Goal: Transaction & Acquisition: Book appointment/travel/reservation

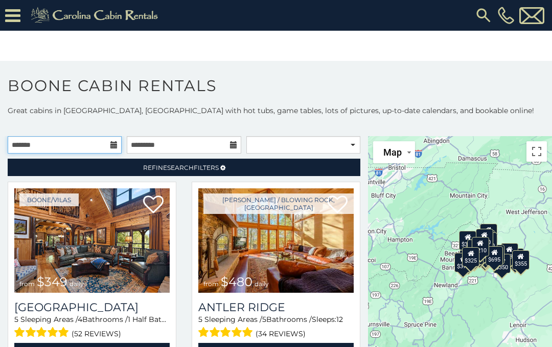
click at [98, 147] on input "text" at bounding box center [65, 144] width 114 height 17
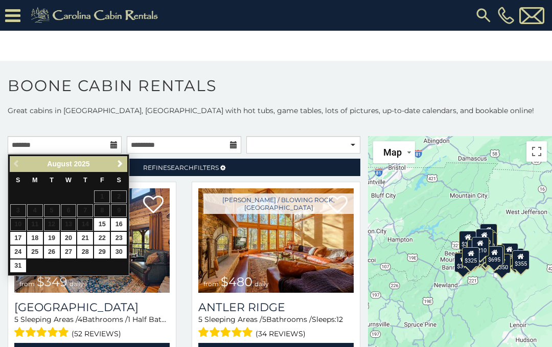
click at [36, 250] on link "25" at bounding box center [35, 251] width 16 height 13
type input "**********"
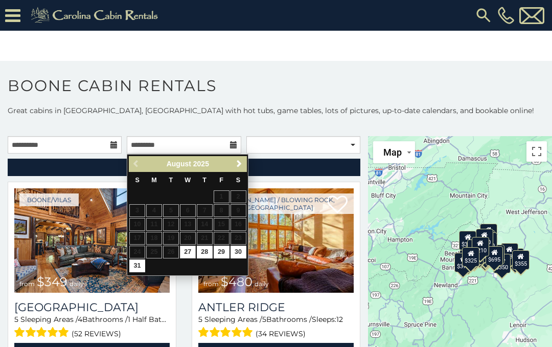
click at [186, 249] on link "27" at bounding box center [188, 251] width 16 height 13
type input "**********"
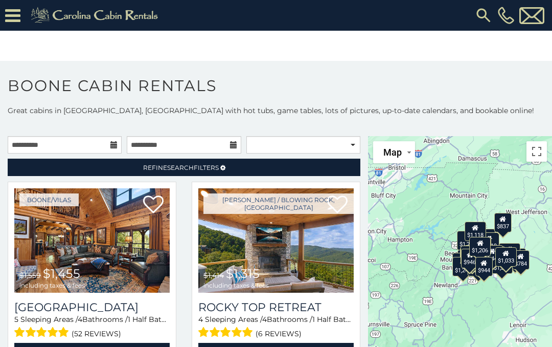
click at [258, 169] on link "Refine Search Filters" at bounding box center [184, 166] width 353 height 17
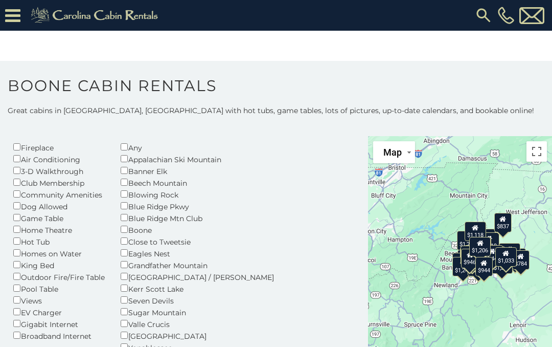
scroll to position [48, 0]
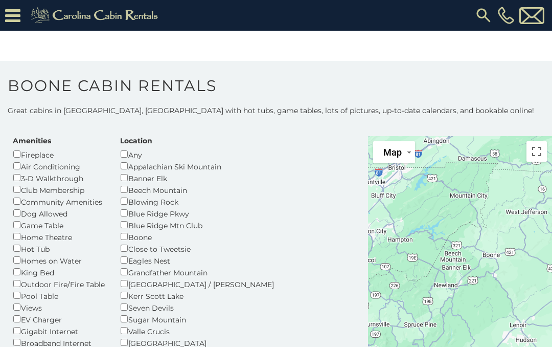
click at [122, 179] on div "Banner Elk" at bounding box center [203, 178] width 167 height 12
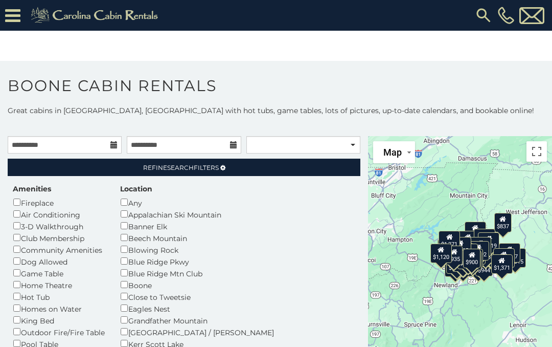
click at [201, 165] on span "Refine Search Filters" at bounding box center [181, 168] width 76 height 8
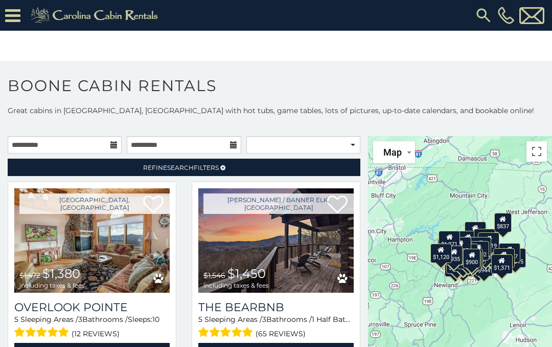
click at [249, 163] on link "Refine Search Filters" at bounding box center [184, 166] width 353 height 17
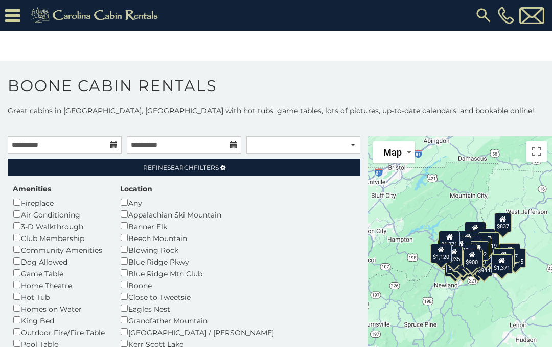
click at [275, 165] on link "Refine Search Filters" at bounding box center [184, 166] width 353 height 17
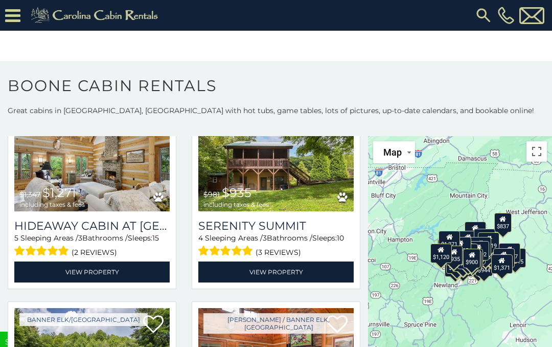
scroll to position [2693, 0]
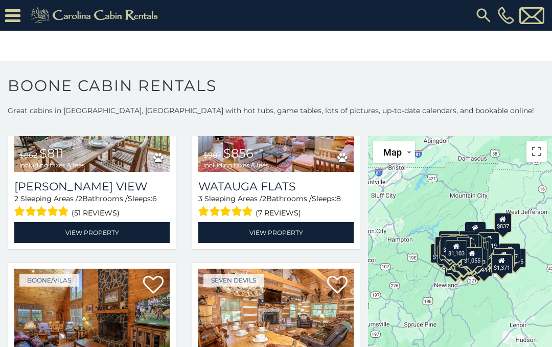
scroll to position [3936, 0]
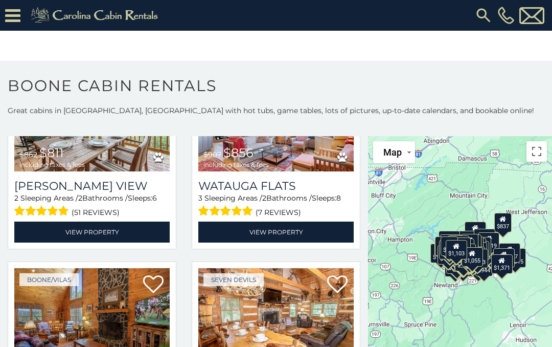
click at [149, 231] on link "View Property" at bounding box center [91, 231] width 155 height 21
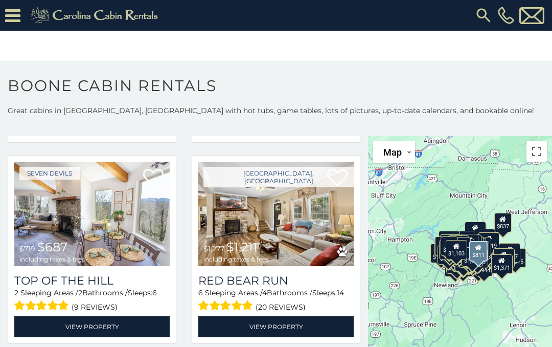
scroll to position [4242, 0]
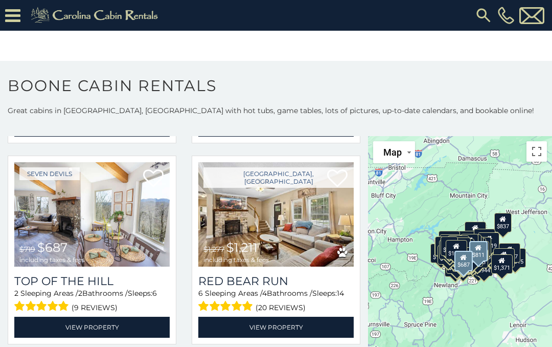
click at [102, 334] on link "View Property" at bounding box center [91, 326] width 155 height 21
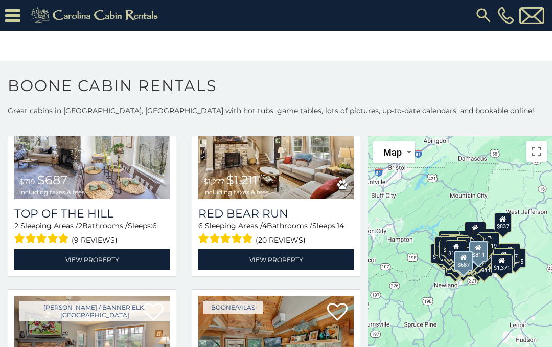
scroll to position [4309, 0]
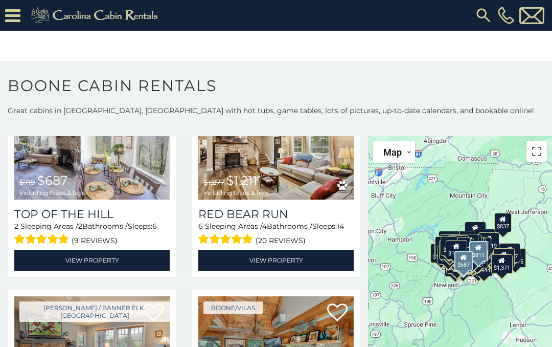
click at [94, 265] on link "View Property" at bounding box center [91, 259] width 155 height 21
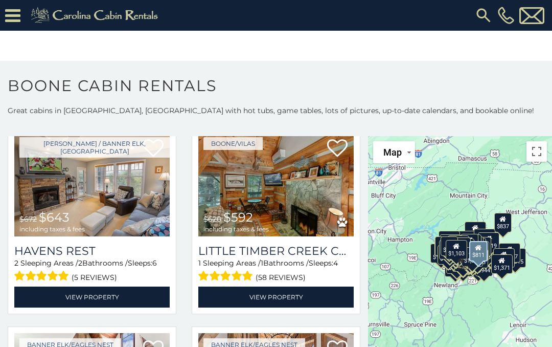
scroll to position [4471, 0]
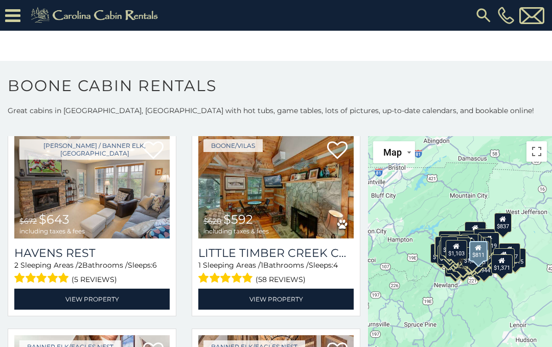
click at [104, 305] on link "View Property" at bounding box center [91, 298] width 155 height 21
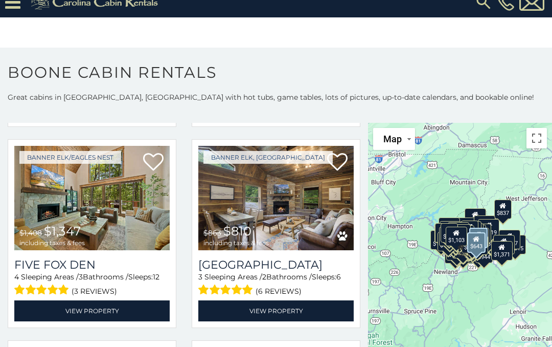
scroll to position [5450, 0]
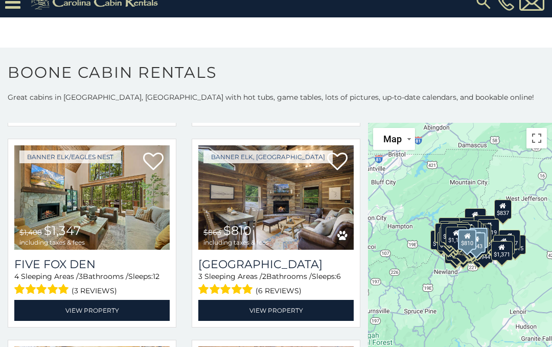
click at [311, 300] on link "View Property" at bounding box center [275, 310] width 155 height 21
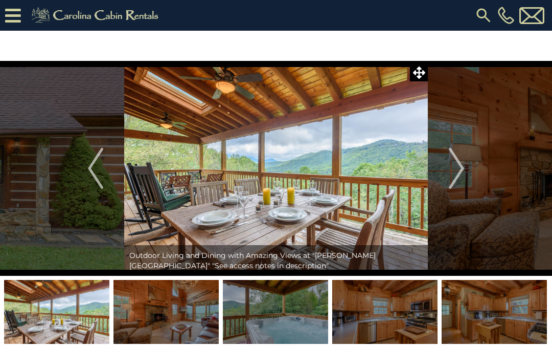
click at [186, 314] on img at bounding box center [165, 312] width 105 height 64
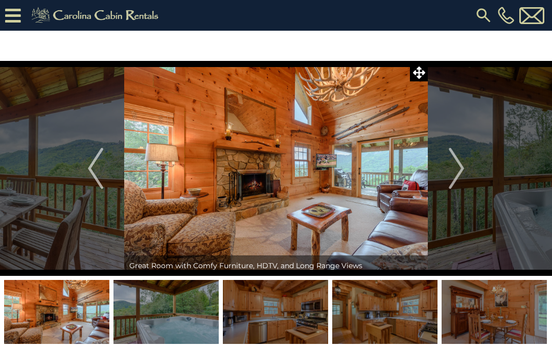
click at [272, 310] on img at bounding box center [275, 312] width 105 height 64
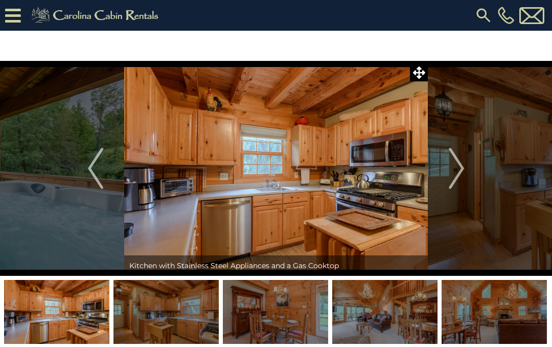
click at [459, 165] on img "Next" at bounding box center [456, 168] width 15 height 41
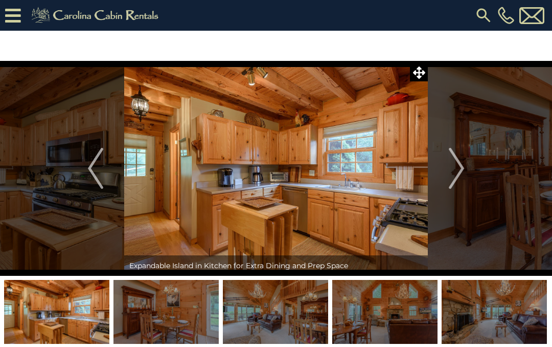
click at [459, 165] on img "Next" at bounding box center [456, 168] width 15 height 41
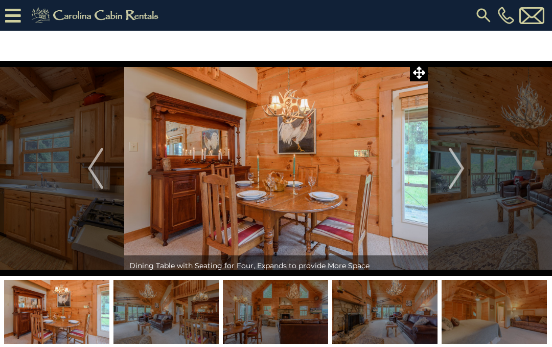
click at [456, 166] on img "Next" at bounding box center [456, 168] width 15 height 41
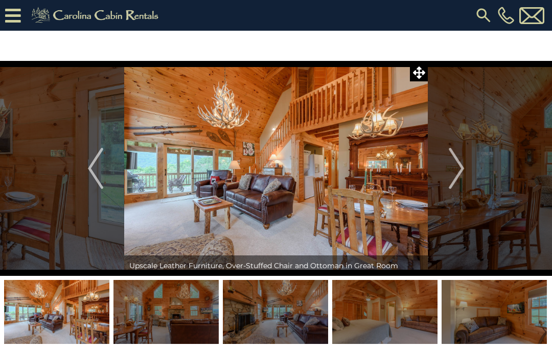
click at [455, 165] on img "Next" at bounding box center [456, 168] width 15 height 41
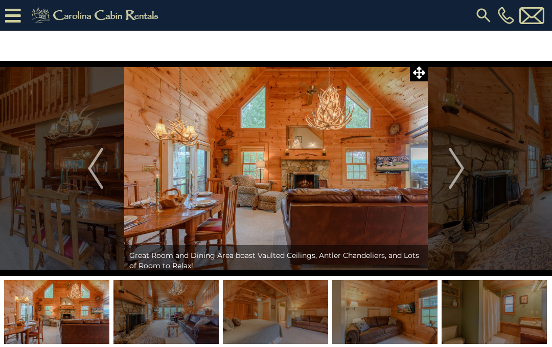
click at [461, 170] on img "Next" at bounding box center [456, 168] width 15 height 41
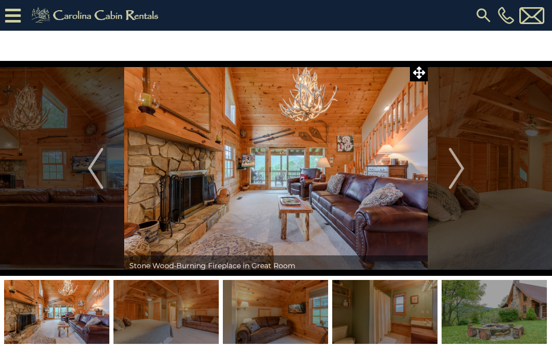
click at [457, 164] on img "Next" at bounding box center [456, 168] width 15 height 41
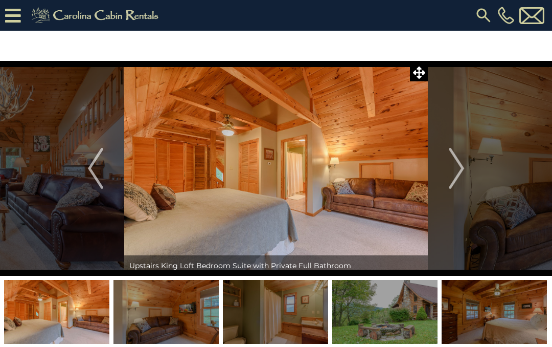
click at [461, 165] on img "Next" at bounding box center [456, 168] width 15 height 41
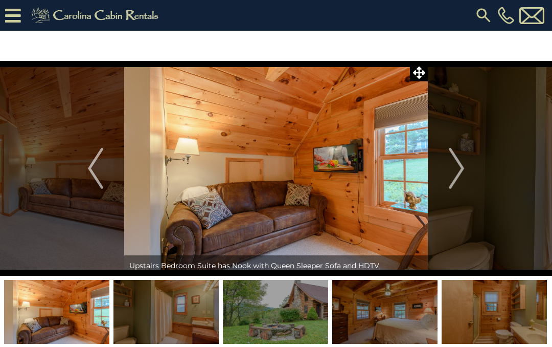
click at [459, 169] on img "Next" at bounding box center [456, 168] width 15 height 41
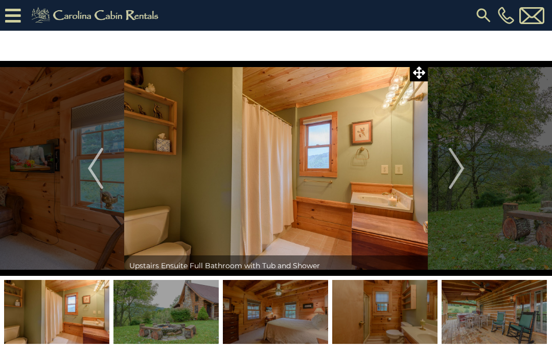
click at [457, 173] on img "Next" at bounding box center [456, 168] width 15 height 41
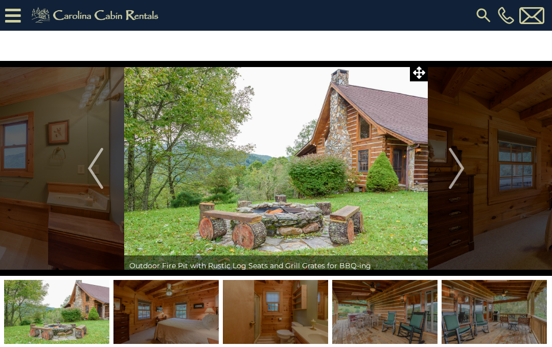
click at [462, 165] on img "Next" at bounding box center [456, 168] width 15 height 41
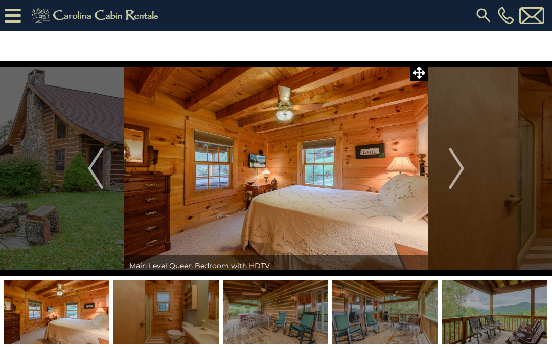
click at [466, 166] on button "Next" at bounding box center [456, 168] width 57 height 215
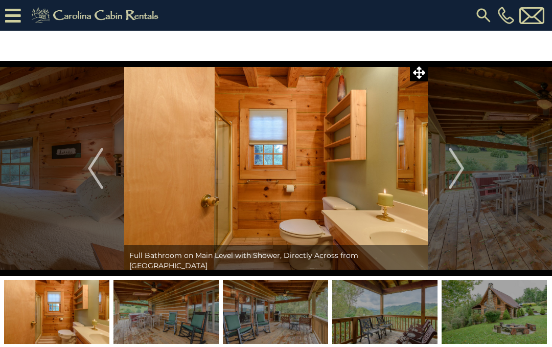
click at [463, 169] on img "Next" at bounding box center [456, 168] width 15 height 41
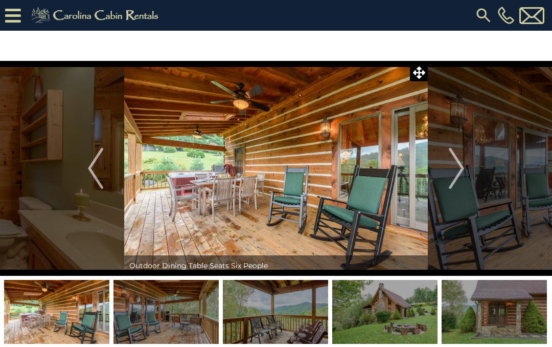
click at [463, 171] on img "Next" at bounding box center [456, 168] width 15 height 41
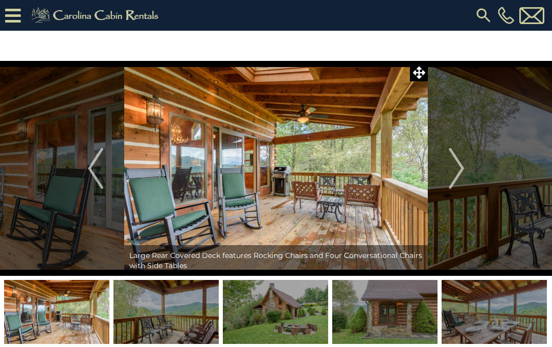
click at [462, 166] on img "Next" at bounding box center [456, 168] width 15 height 41
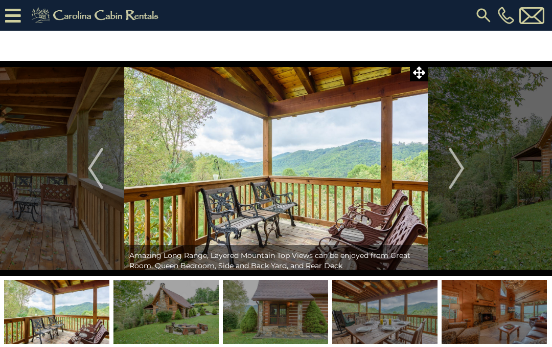
click at [455, 160] on img "Next" at bounding box center [456, 168] width 15 height 41
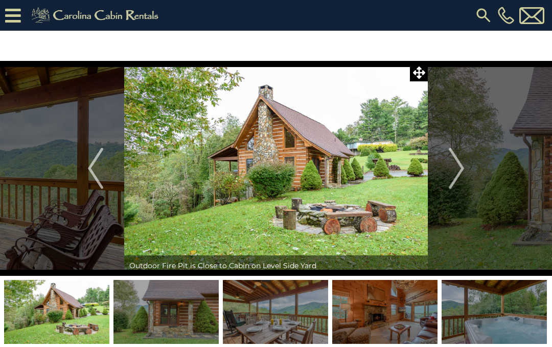
click at [462, 160] on img "Next" at bounding box center [456, 168] width 15 height 41
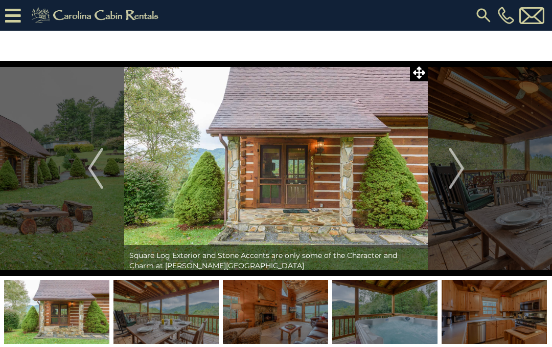
click at [458, 166] on img "Next" at bounding box center [456, 168] width 15 height 41
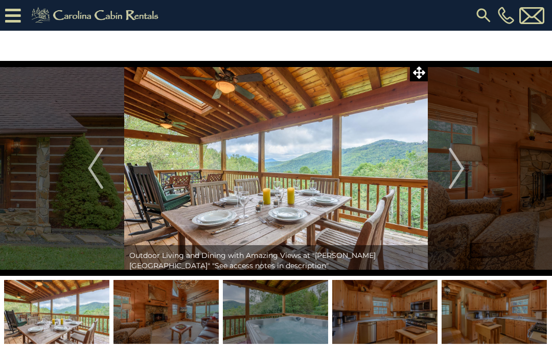
click at [458, 171] on img "Next" at bounding box center [456, 168] width 15 height 41
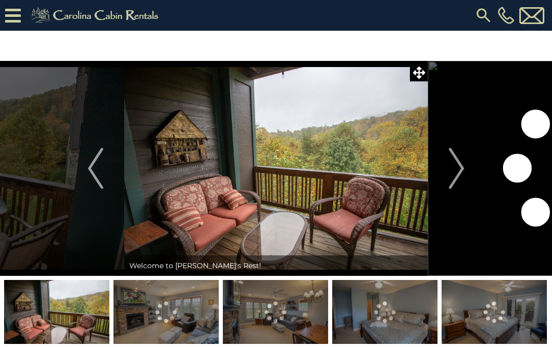
click at [459, 173] on img "Next" at bounding box center [456, 168] width 15 height 41
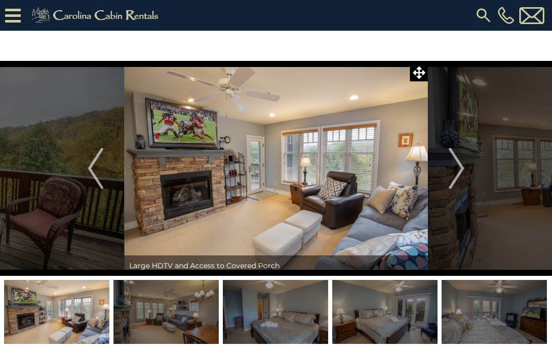
click at [458, 170] on img "Next" at bounding box center [456, 168] width 15 height 41
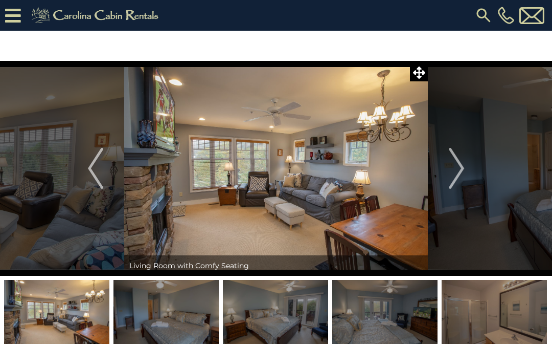
click at [463, 170] on img "Next" at bounding box center [456, 168] width 15 height 41
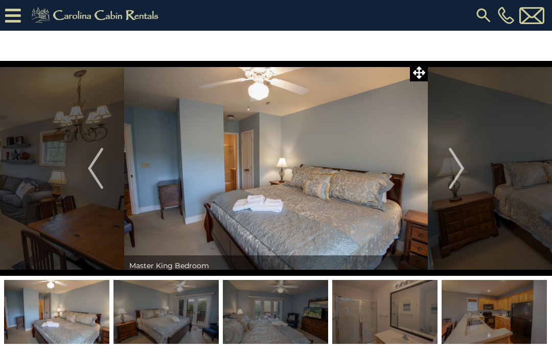
click at [462, 172] on img "Next" at bounding box center [456, 168] width 15 height 41
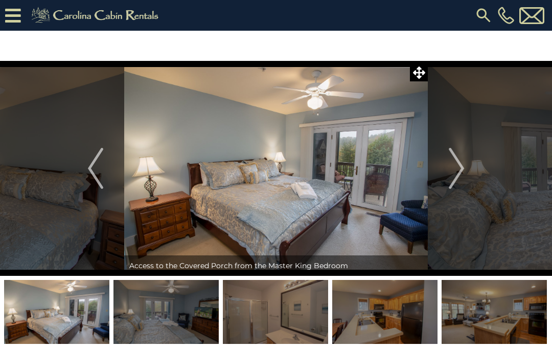
click at [463, 166] on img "Next" at bounding box center [456, 168] width 15 height 41
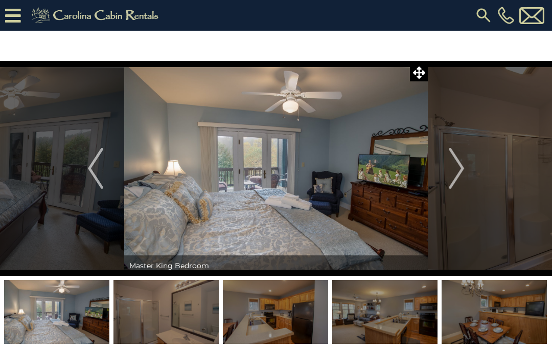
click at [458, 169] on img "Next" at bounding box center [456, 168] width 15 height 41
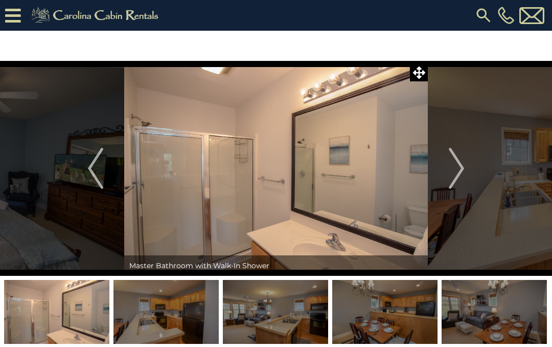
click at [462, 175] on img "Next" at bounding box center [456, 168] width 15 height 41
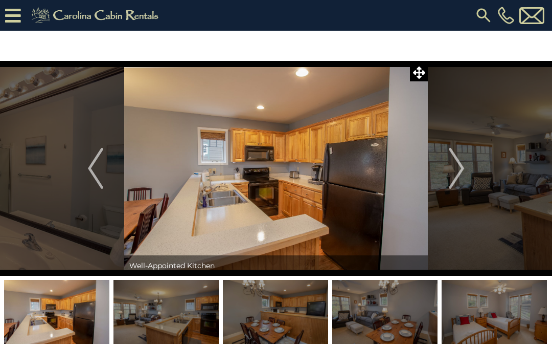
click at [461, 164] on img "Next" at bounding box center [456, 168] width 15 height 41
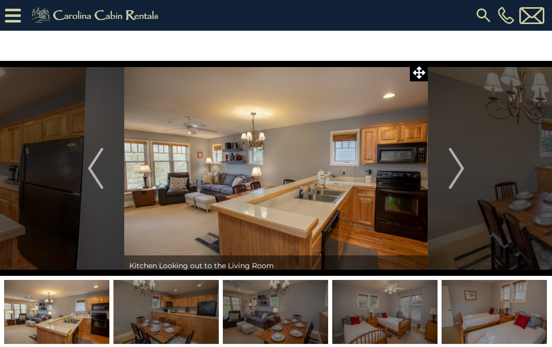
click at [459, 166] on img "Next" at bounding box center [456, 168] width 15 height 41
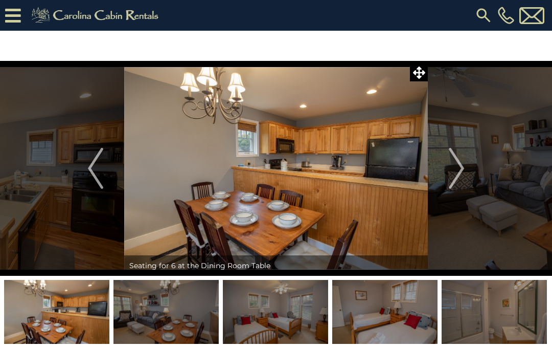
click at [466, 169] on button "Next" at bounding box center [456, 168] width 57 height 215
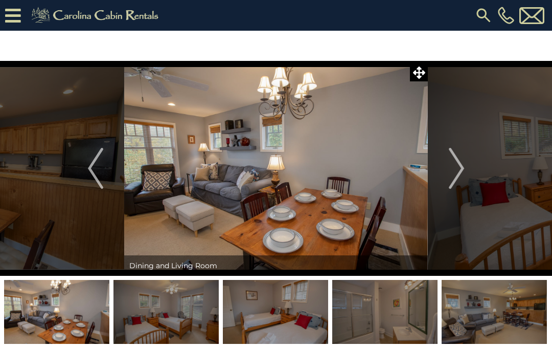
click at [465, 166] on button "Next" at bounding box center [456, 168] width 57 height 215
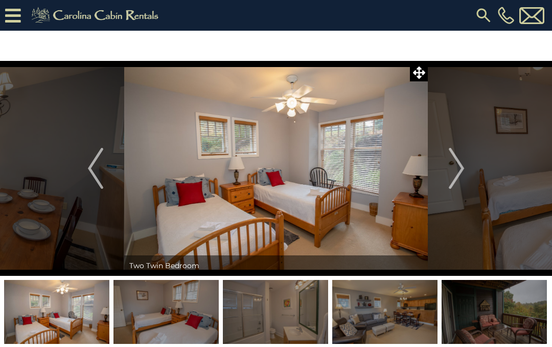
click at [454, 165] on img "Next" at bounding box center [456, 168] width 15 height 41
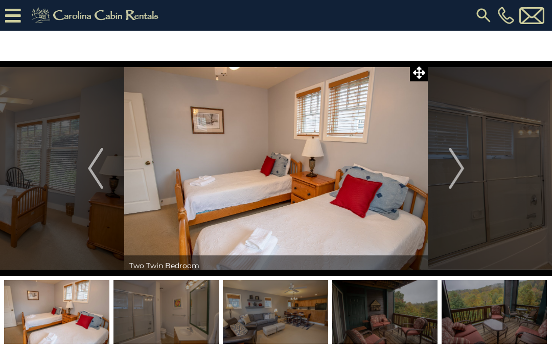
click at [462, 169] on img "Next" at bounding box center [456, 168] width 15 height 41
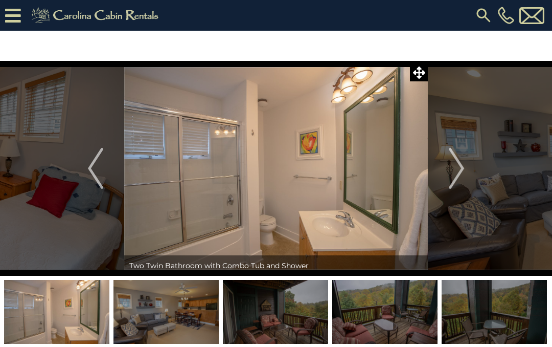
click at [463, 168] on img "Next" at bounding box center [456, 168] width 15 height 41
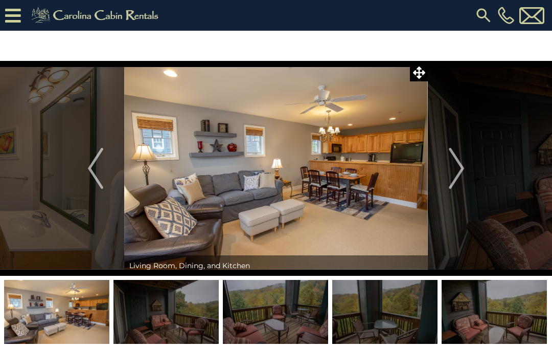
click at [457, 169] on img "Next" at bounding box center [456, 168] width 15 height 41
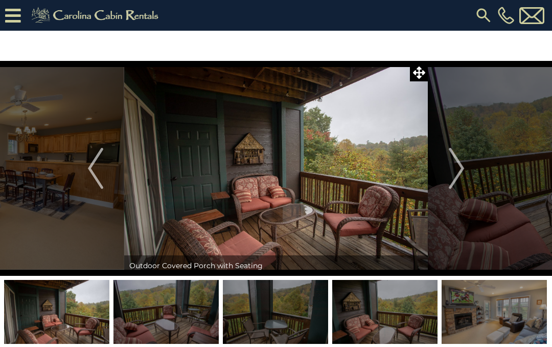
click at [455, 171] on img "Next" at bounding box center [456, 168] width 15 height 41
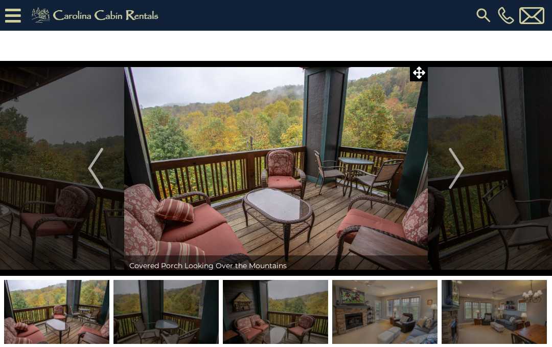
click at [456, 172] on img "Next" at bounding box center [456, 168] width 15 height 41
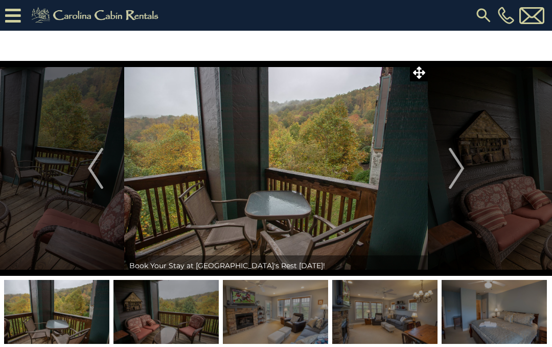
click at [461, 168] on img "Next" at bounding box center [456, 168] width 15 height 41
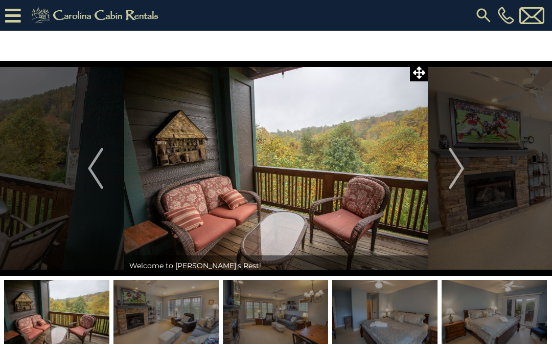
click at [458, 170] on img "Next" at bounding box center [456, 168] width 15 height 41
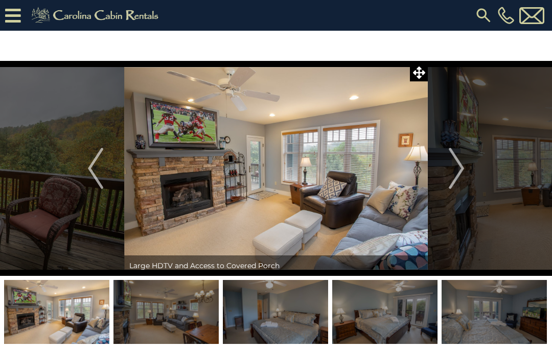
click at [450, 175] on img "Next" at bounding box center [456, 168] width 15 height 41
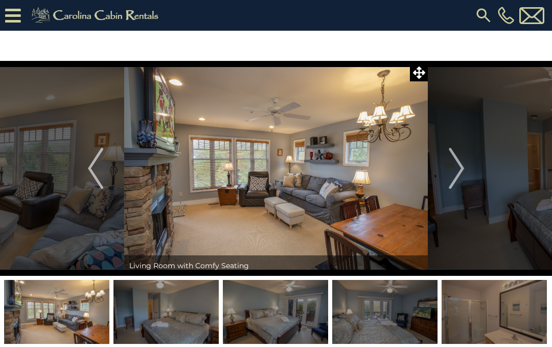
click at [461, 169] on img "Next" at bounding box center [456, 168] width 15 height 41
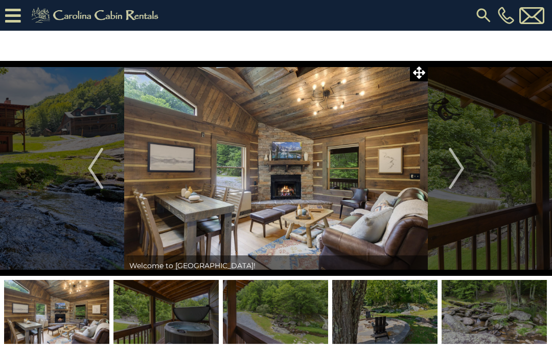
click at [459, 170] on img "Next" at bounding box center [456, 168] width 15 height 41
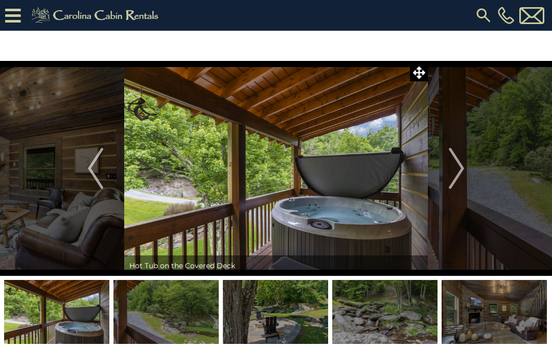
click at [462, 171] on img "Next" at bounding box center [456, 168] width 15 height 41
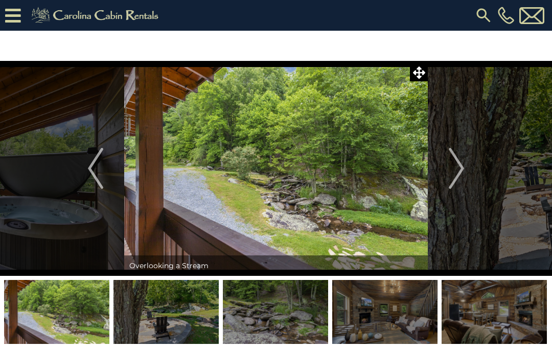
click at [461, 167] on img "Next" at bounding box center [456, 168] width 15 height 41
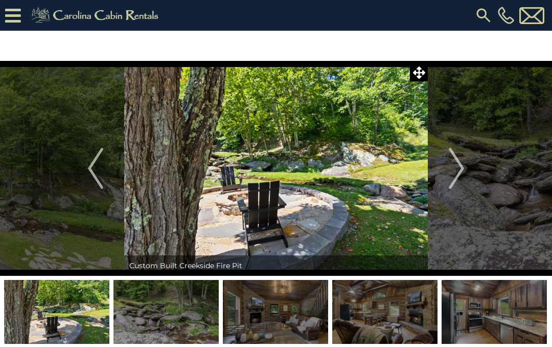
click at [462, 168] on img "Next" at bounding box center [456, 168] width 15 height 41
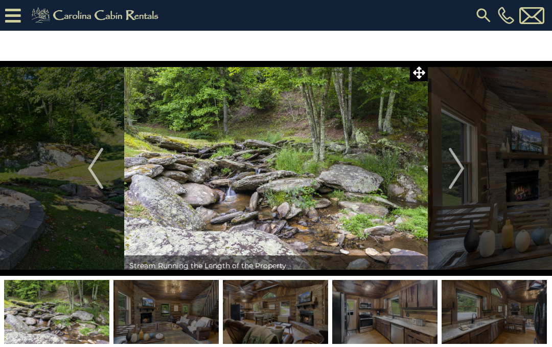
click at [460, 171] on img "Next" at bounding box center [456, 168] width 15 height 41
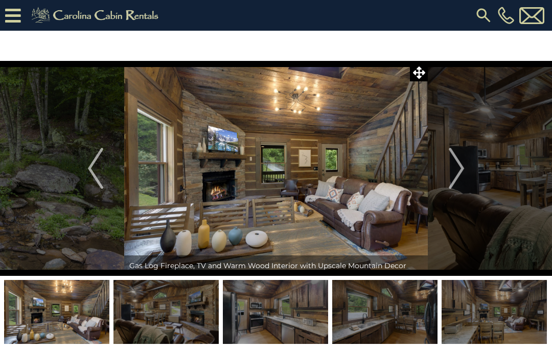
click at [462, 168] on img "Next" at bounding box center [456, 168] width 15 height 41
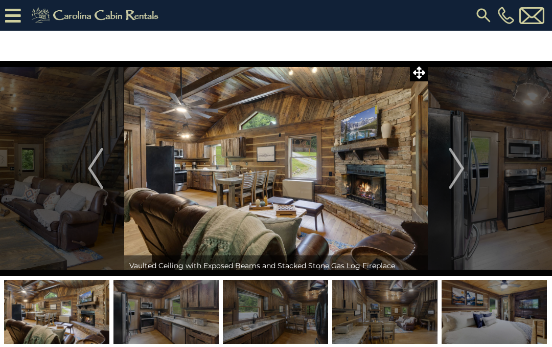
click at [457, 173] on img "Next" at bounding box center [456, 168] width 15 height 41
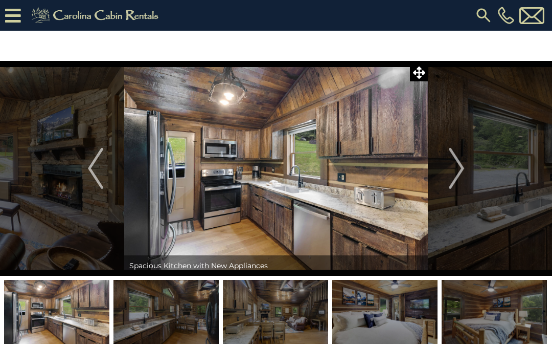
click at [458, 171] on img "Next" at bounding box center [456, 168] width 15 height 41
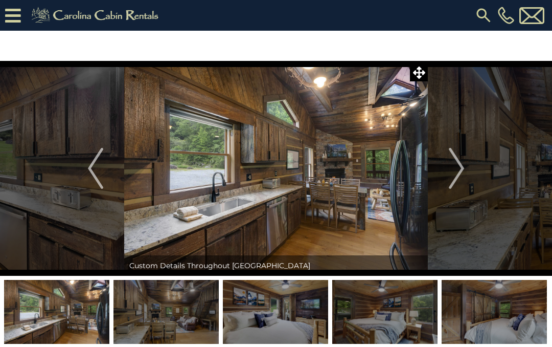
click at [446, 169] on button "Next" at bounding box center [456, 168] width 57 height 215
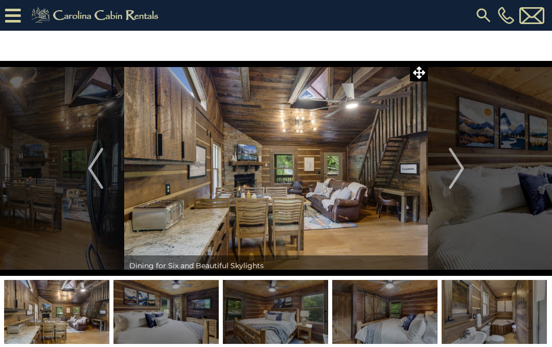
click at [459, 169] on img "Next" at bounding box center [456, 168] width 15 height 41
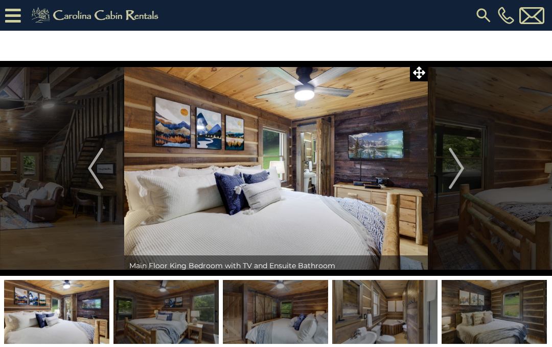
click at [461, 168] on img "Next" at bounding box center [456, 168] width 15 height 41
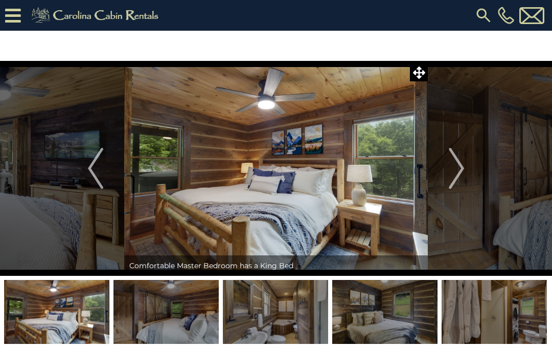
click at [462, 166] on img "Next" at bounding box center [456, 168] width 15 height 41
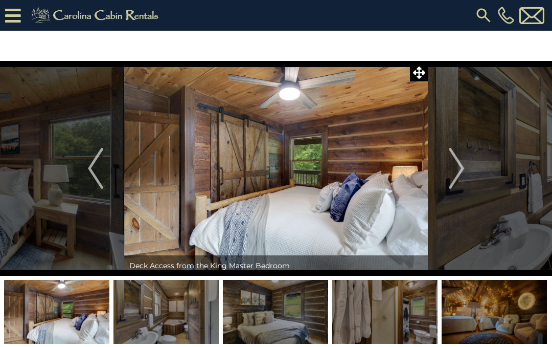
click at [461, 166] on img "Next" at bounding box center [456, 168] width 15 height 41
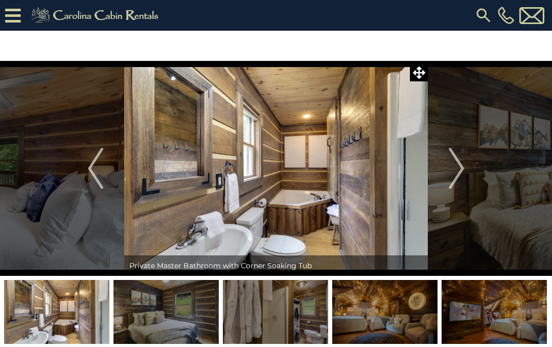
click at [459, 169] on img "Next" at bounding box center [456, 168] width 15 height 41
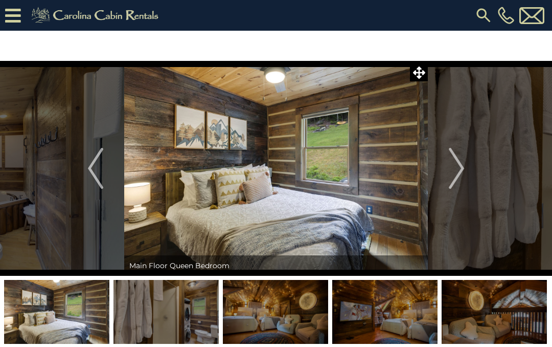
click at [461, 174] on img "Next" at bounding box center [456, 168] width 15 height 41
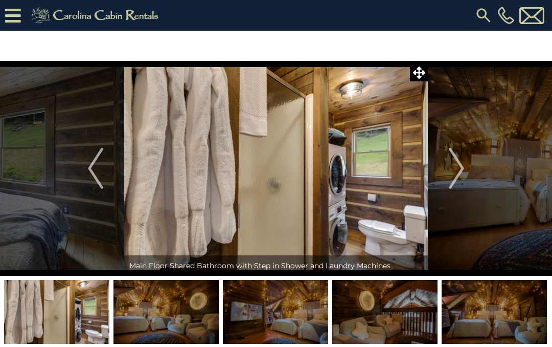
click at [461, 169] on img "Next" at bounding box center [456, 168] width 15 height 41
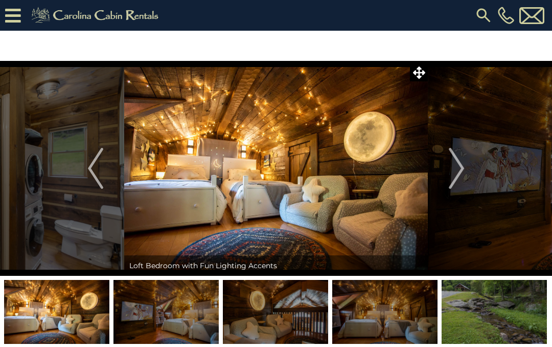
click at [461, 168] on img "Next" at bounding box center [456, 168] width 15 height 41
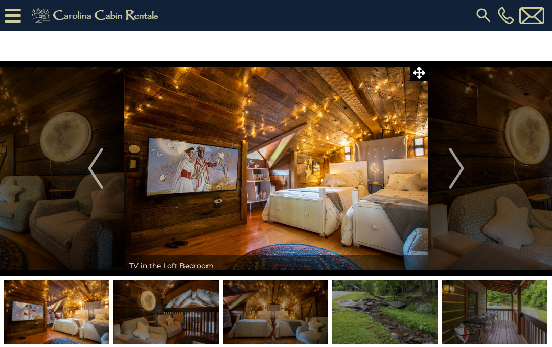
click at [461, 168] on img "Next" at bounding box center [456, 168] width 15 height 41
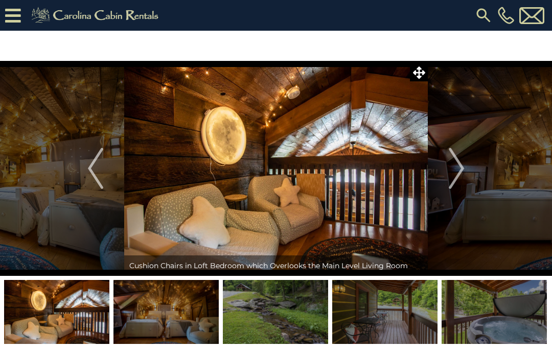
click at [456, 175] on img "Next" at bounding box center [456, 168] width 15 height 41
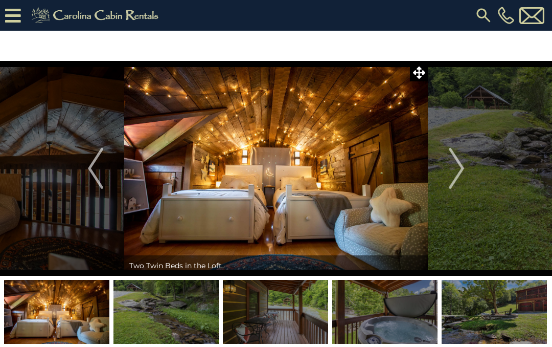
click at [459, 170] on img "Next" at bounding box center [456, 168] width 15 height 41
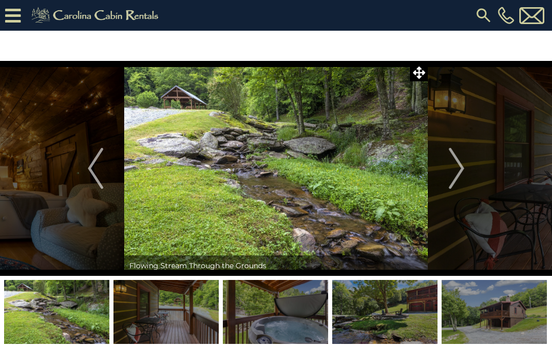
click at [459, 171] on img "Next" at bounding box center [456, 168] width 15 height 41
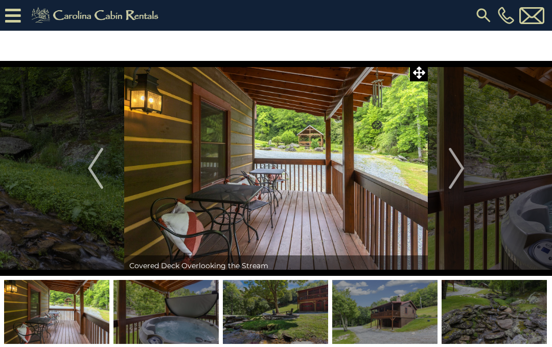
click at [457, 167] on img "Next" at bounding box center [456, 168] width 15 height 41
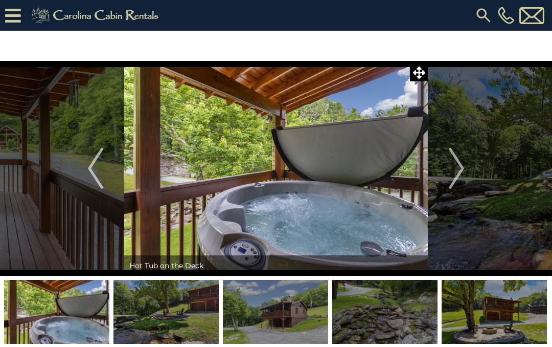
click at [455, 172] on img "Next" at bounding box center [456, 168] width 15 height 41
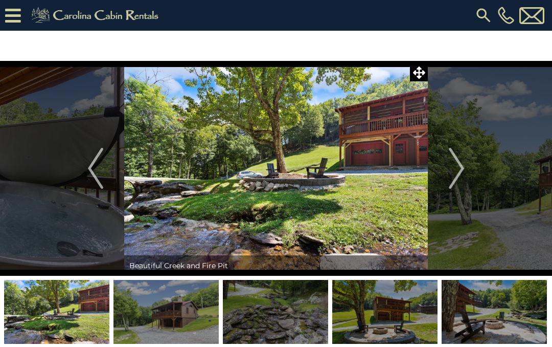
click at [458, 173] on img "Next" at bounding box center [456, 168] width 15 height 41
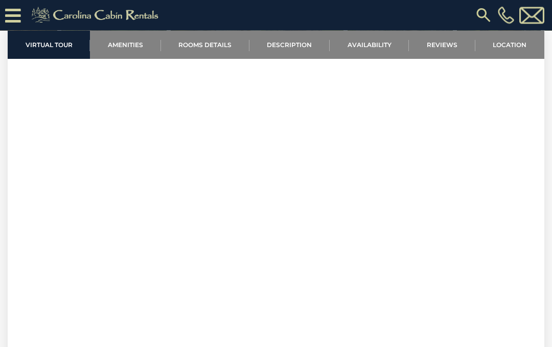
scroll to position [424, 0]
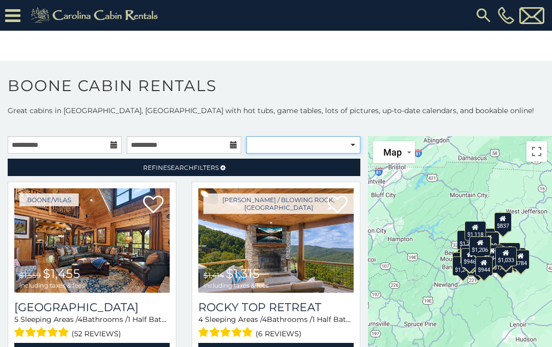
click at [297, 148] on select "**********" at bounding box center [303, 144] width 114 height 17
select select "**********"
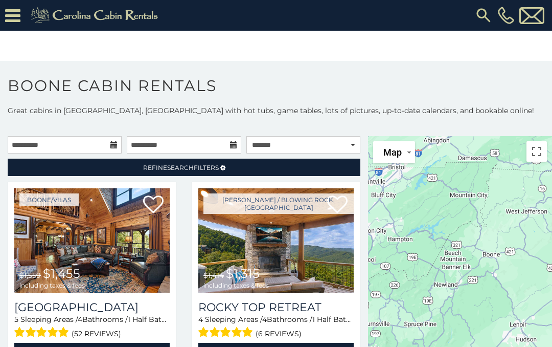
click at [331, 169] on link "Refine Search Filters" at bounding box center [184, 166] width 353 height 17
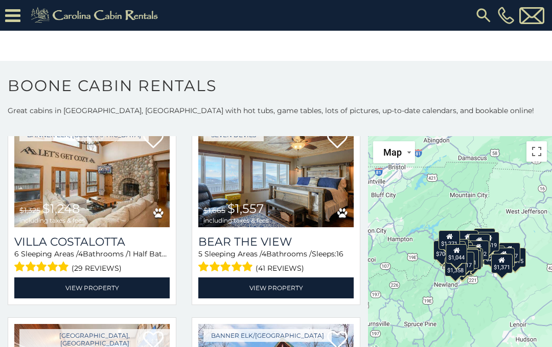
scroll to position [2183, 0]
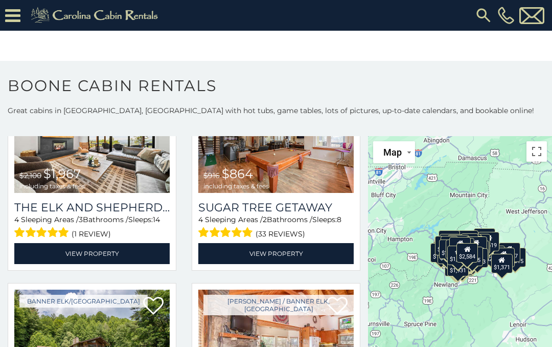
scroll to position [5619, 0]
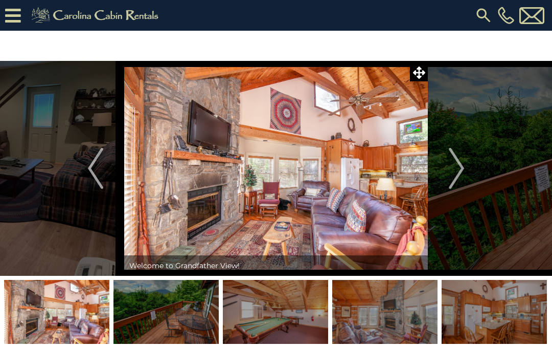
click at [453, 173] on img "Next" at bounding box center [456, 168] width 15 height 41
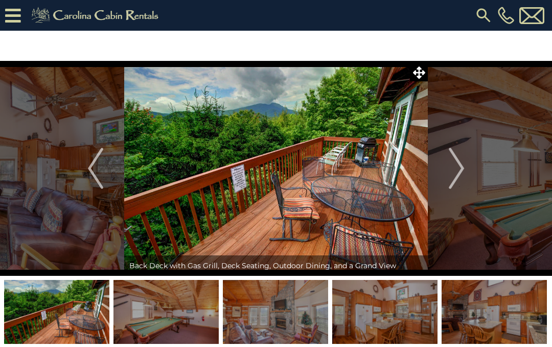
click at [461, 175] on img "Next" at bounding box center [456, 168] width 15 height 41
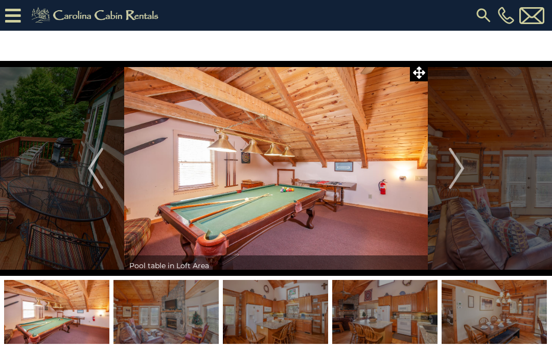
click at [462, 171] on img "Next" at bounding box center [456, 168] width 15 height 41
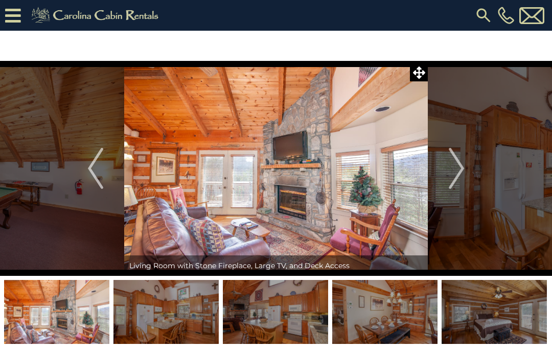
click at [462, 167] on img "Next" at bounding box center [456, 168] width 15 height 41
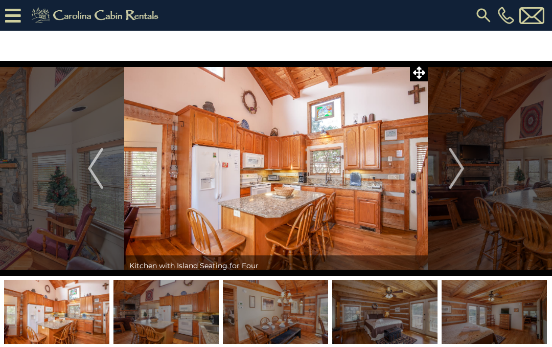
click at [459, 169] on img "Next" at bounding box center [456, 168] width 15 height 41
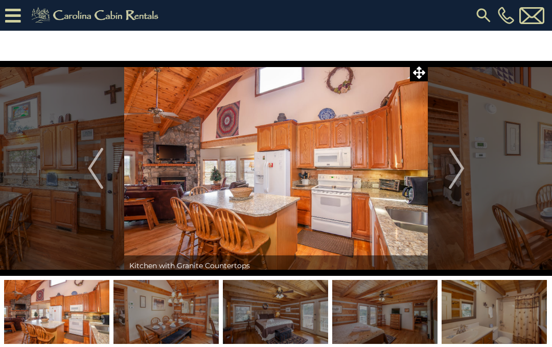
click at [454, 177] on img "Next" at bounding box center [456, 168] width 15 height 41
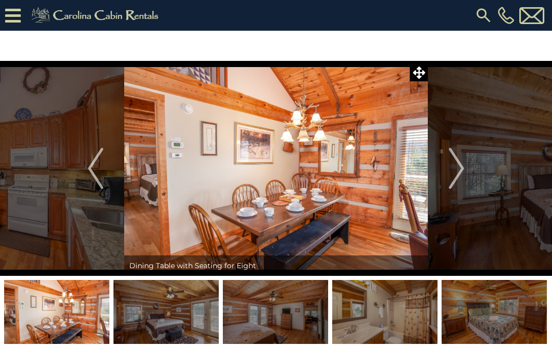
click at [459, 163] on img "Next" at bounding box center [456, 168] width 15 height 41
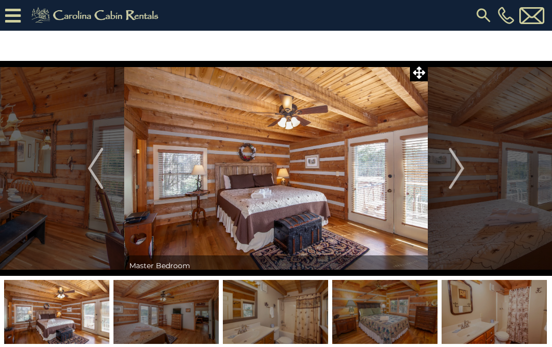
click at [456, 173] on img "Next" at bounding box center [456, 168] width 15 height 41
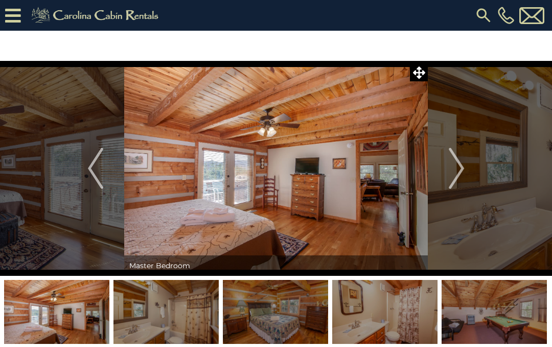
click at [457, 169] on img "Next" at bounding box center [456, 168] width 15 height 41
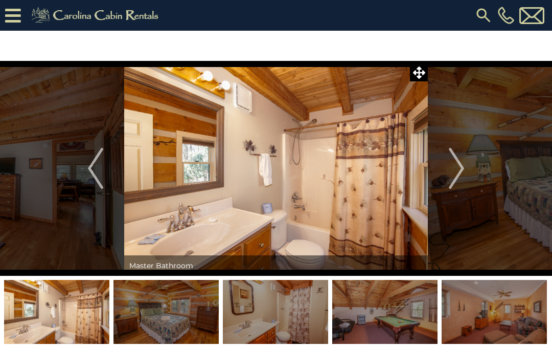
click at [463, 169] on img "Next" at bounding box center [456, 168] width 15 height 41
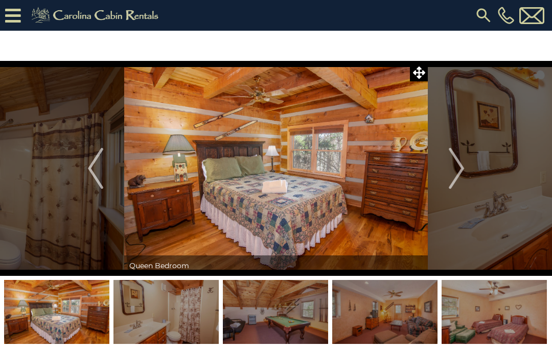
click at [455, 172] on img "Next" at bounding box center [456, 168] width 15 height 41
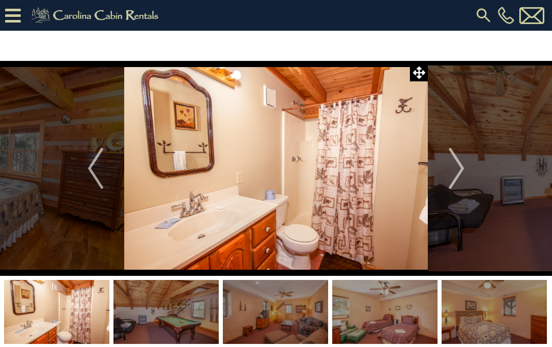
click at [461, 170] on img "Next" at bounding box center [456, 168] width 15 height 41
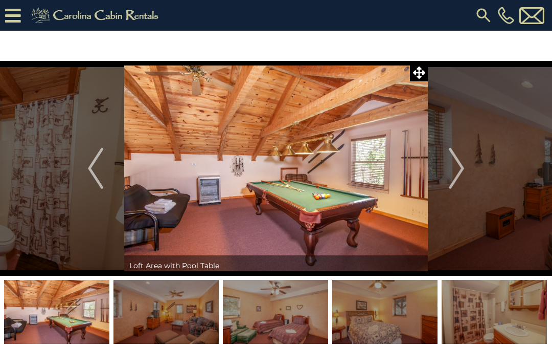
click at [460, 166] on img "Next" at bounding box center [456, 168] width 15 height 41
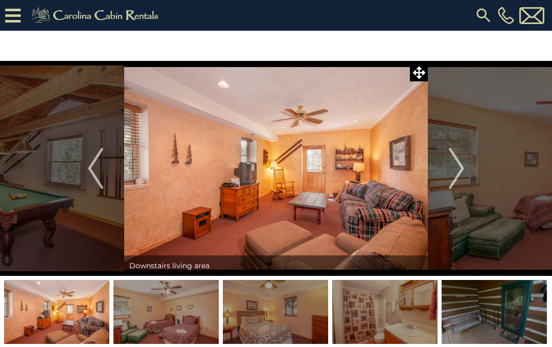
click at [457, 168] on img "Next" at bounding box center [456, 168] width 15 height 41
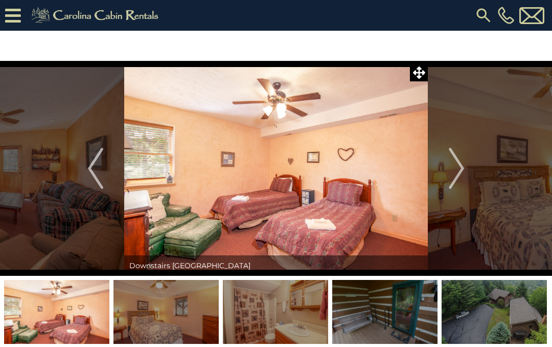
click at [461, 169] on img "Next" at bounding box center [456, 168] width 15 height 41
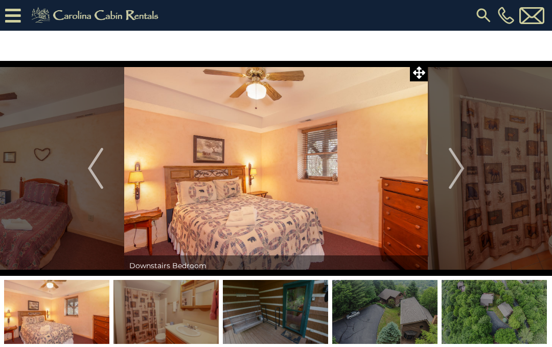
click at [457, 173] on img "Next" at bounding box center [456, 168] width 15 height 41
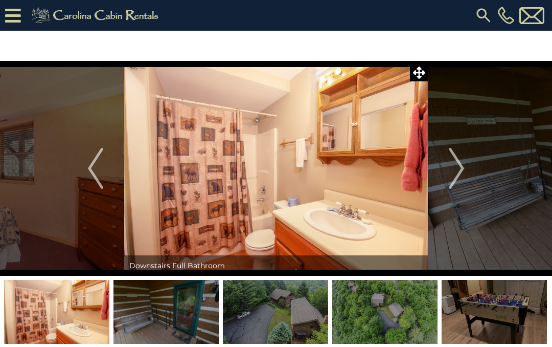
click at [455, 171] on img "Next" at bounding box center [456, 168] width 15 height 41
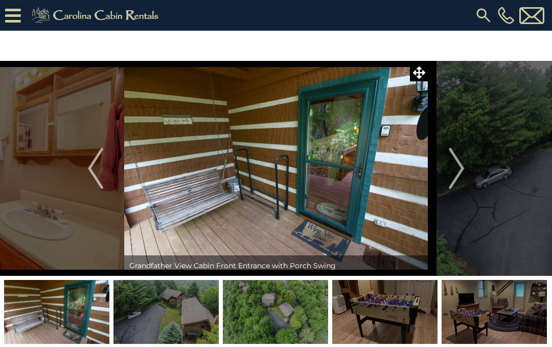
click at [465, 166] on button "Next" at bounding box center [456, 168] width 57 height 215
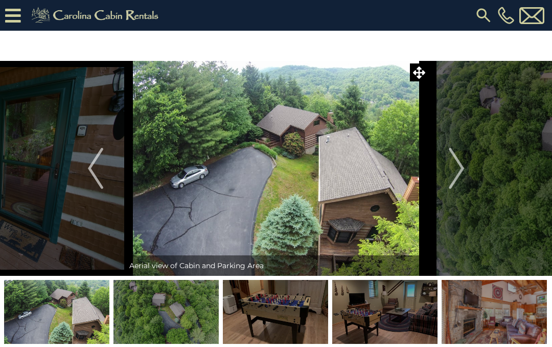
click at [462, 162] on img "Next" at bounding box center [456, 168] width 15 height 41
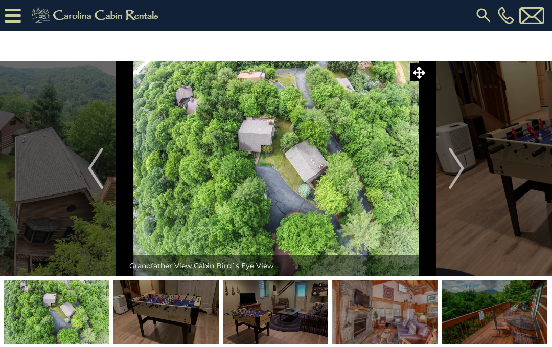
click at [458, 170] on img "Next" at bounding box center [456, 168] width 15 height 41
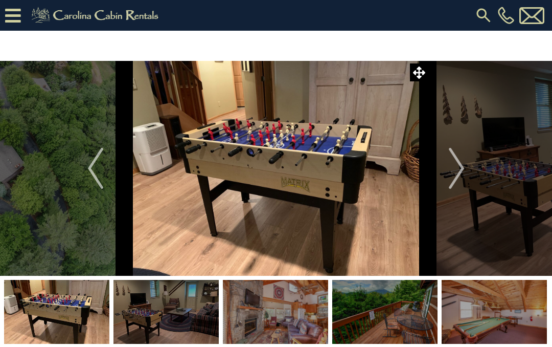
click at [452, 175] on img "Next" at bounding box center [456, 168] width 15 height 41
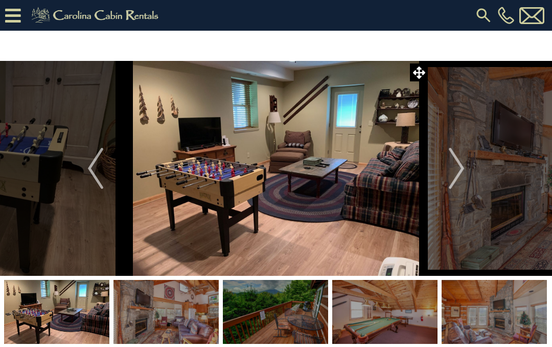
click at [457, 178] on img "Next" at bounding box center [456, 168] width 15 height 41
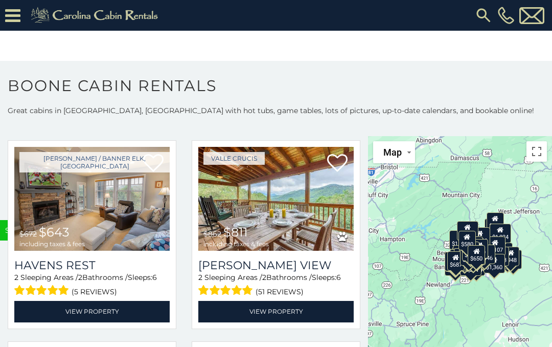
scroll to position [5662, 0]
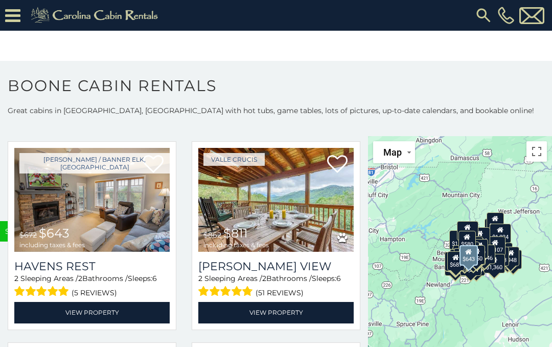
click at [129, 318] on link "View Property" at bounding box center [91, 312] width 155 height 21
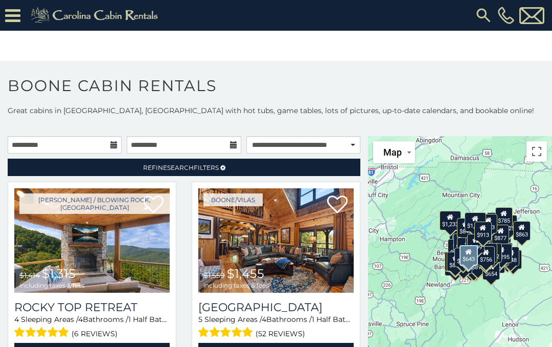
scroll to position [0, 0]
click at [480, 14] on img at bounding box center [483, 15] width 18 height 18
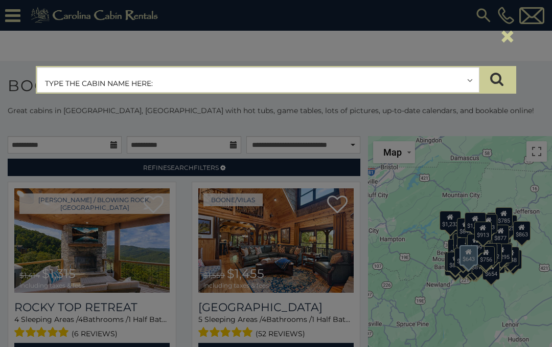
click at [166, 79] on input "text" at bounding box center [258, 80] width 442 height 26
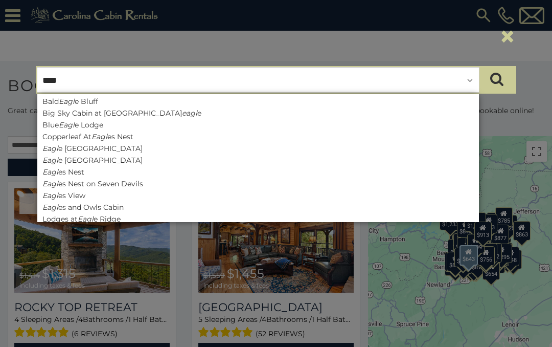
type input "*****"
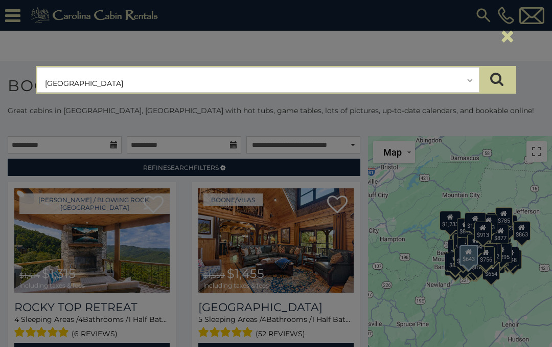
click at [495, 78] on icon "submit" at bounding box center [496, 79] width 13 height 14
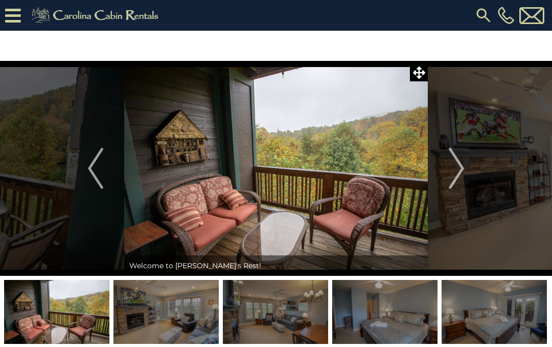
click at [459, 166] on img "Next" at bounding box center [456, 168] width 15 height 41
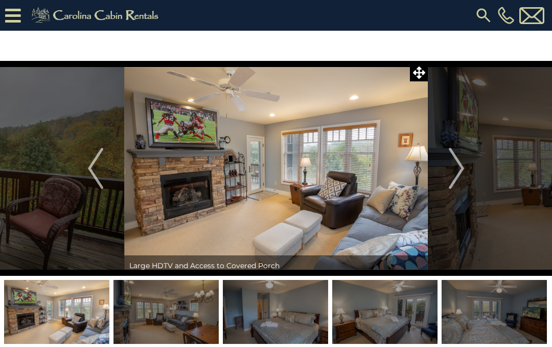
click at [458, 159] on img "Next" at bounding box center [456, 168] width 15 height 41
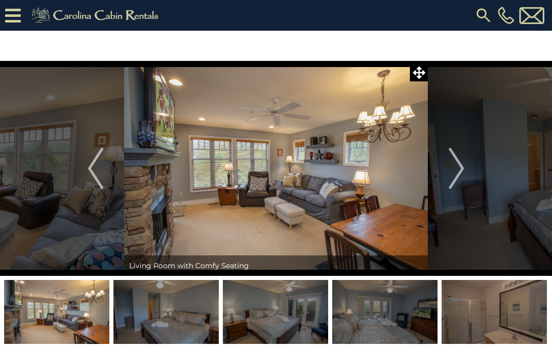
click at [459, 166] on img "Next" at bounding box center [456, 168] width 15 height 41
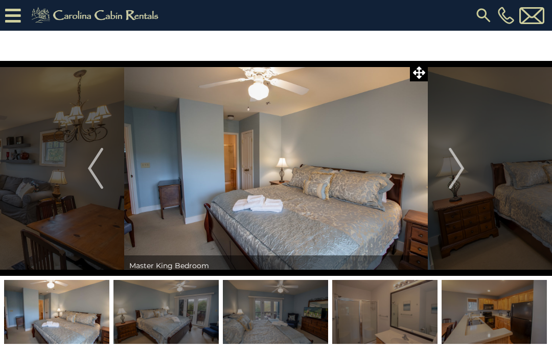
click at [463, 163] on img "Next" at bounding box center [456, 168] width 15 height 41
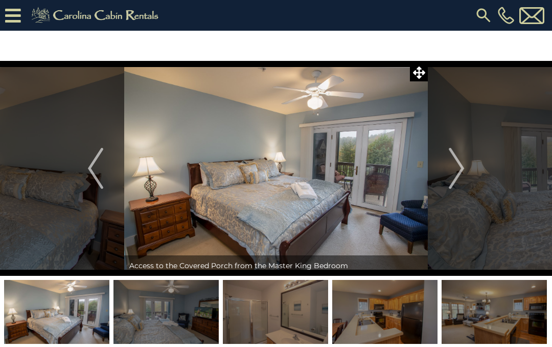
click at [455, 164] on img "Next" at bounding box center [456, 168] width 15 height 41
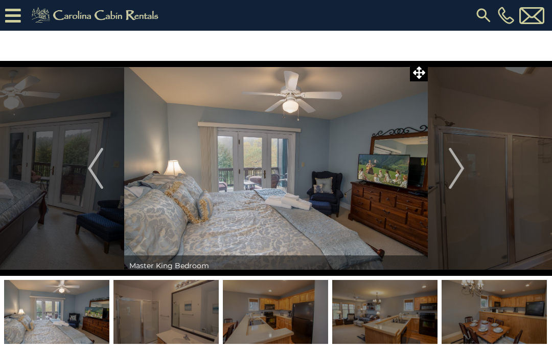
click at [462, 166] on img "Next" at bounding box center [456, 168] width 15 height 41
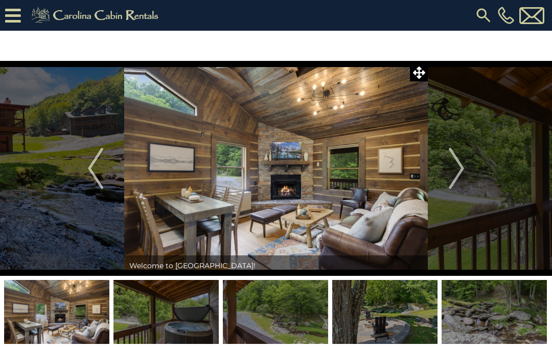
click at [487, 12] on img at bounding box center [483, 15] width 18 height 18
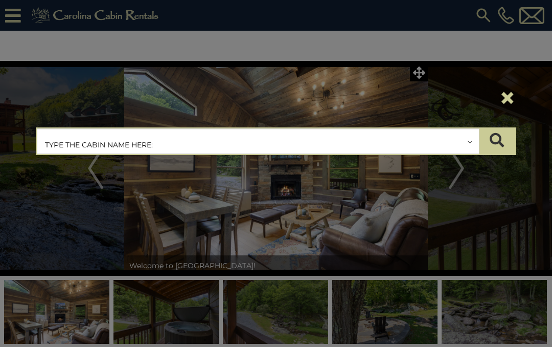
click at [185, 142] on input "text" at bounding box center [258, 142] width 442 height 26
type input "**********"
click at [136, 142] on input "text" at bounding box center [258, 142] width 442 height 26
click at [492, 133] on icon "submit" at bounding box center [497, 140] width 14 height 14
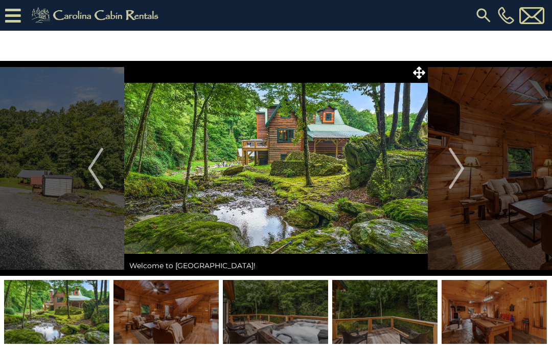
click at [460, 172] on img "Next" at bounding box center [456, 168] width 15 height 41
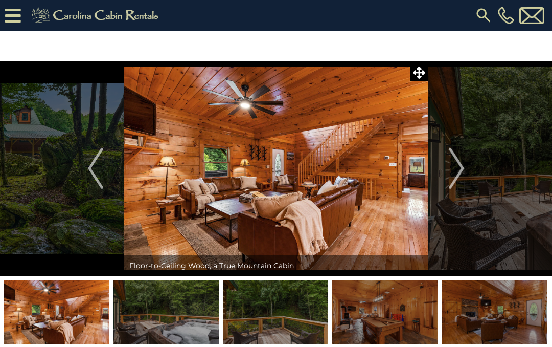
click at [452, 164] on img "Next" at bounding box center [456, 168] width 15 height 41
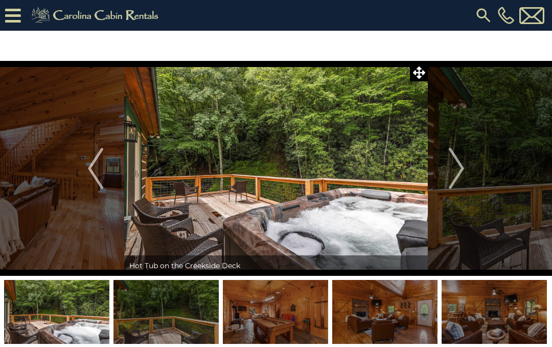
click at [465, 172] on button "Next" at bounding box center [456, 168] width 57 height 215
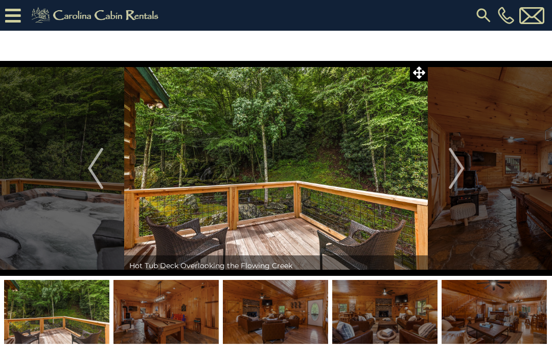
click at [457, 173] on img "Next" at bounding box center [456, 168] width 15 height 41
